Goal: Obtain resource: Obtain resource

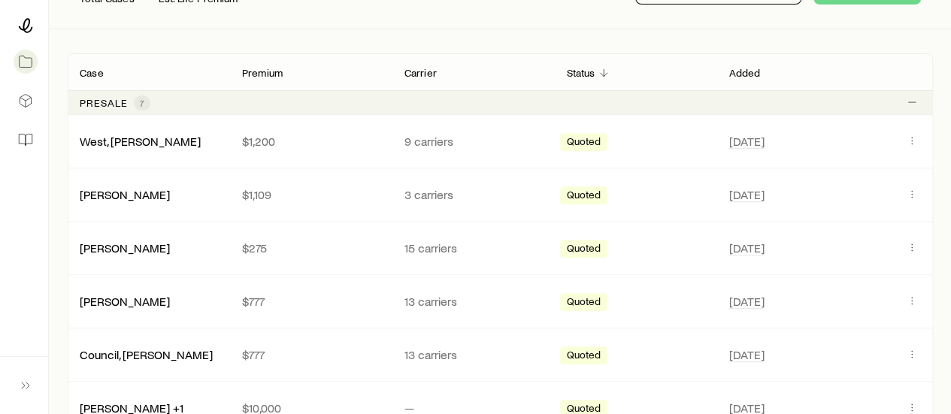
scroll to position [226, 0]
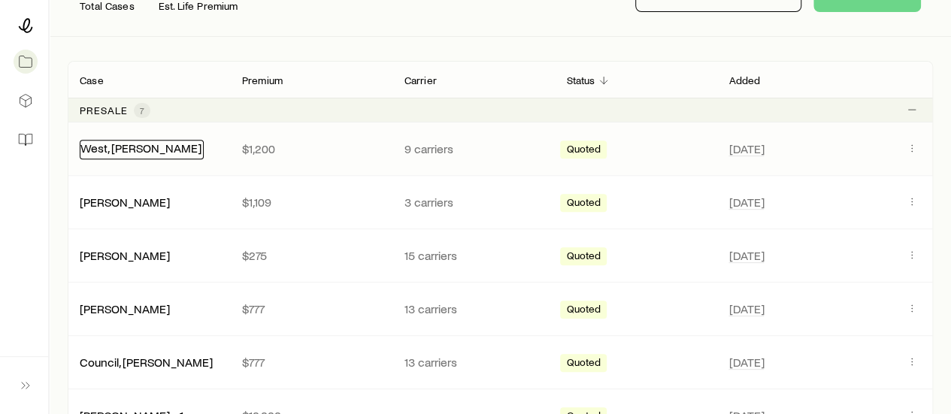
click at [126, 145] on link "West, [PERSON_NAME]" at bounding box center [140, 148] width 121 height 14
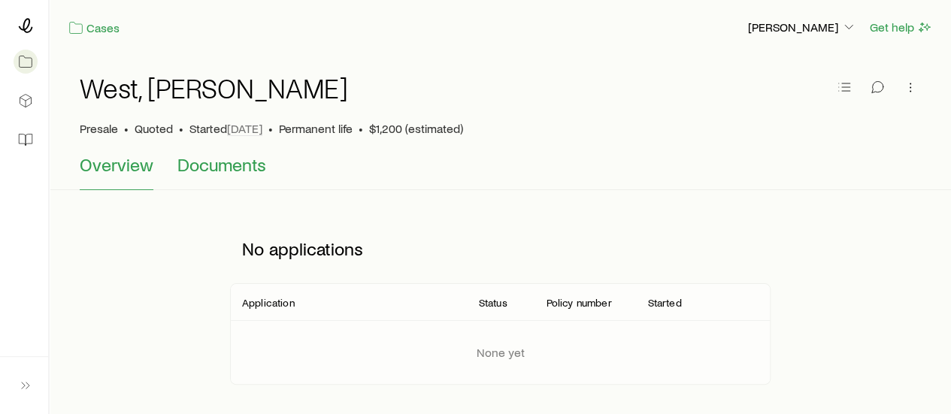
click at [232, 165] on span "Documents" at bounding box center [221, 164] width 89 height 21
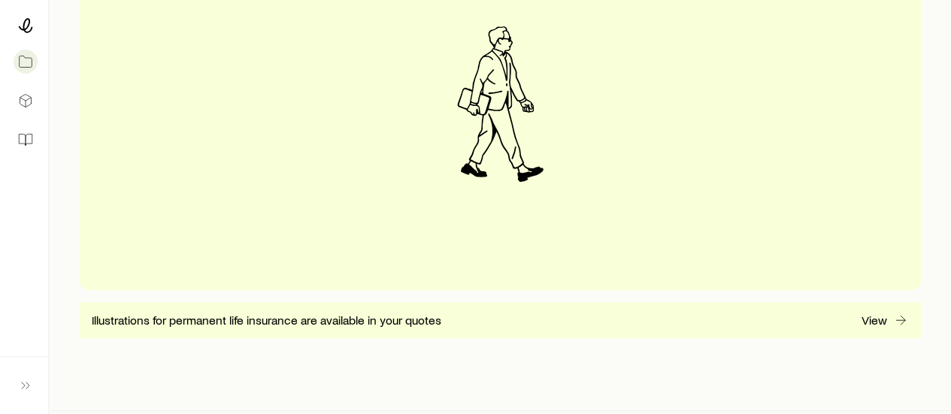
scroll to position [413, 0]
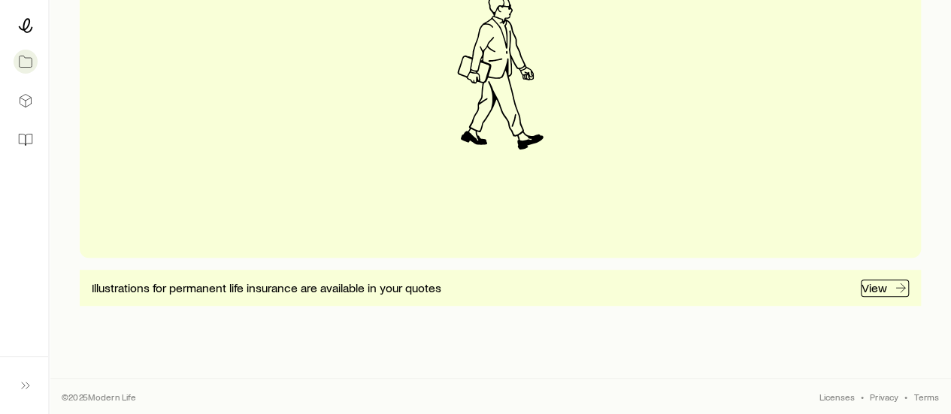
click at [881, 285] on p "View" at bounding box center [875, 287] width 26 height 15
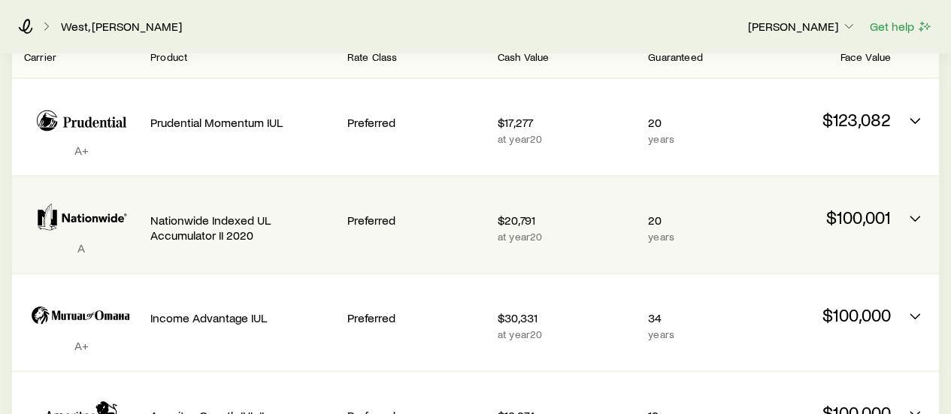
scroll to position [249, 0]
